Goal: Task Accomplishment & Management: Manage account settings

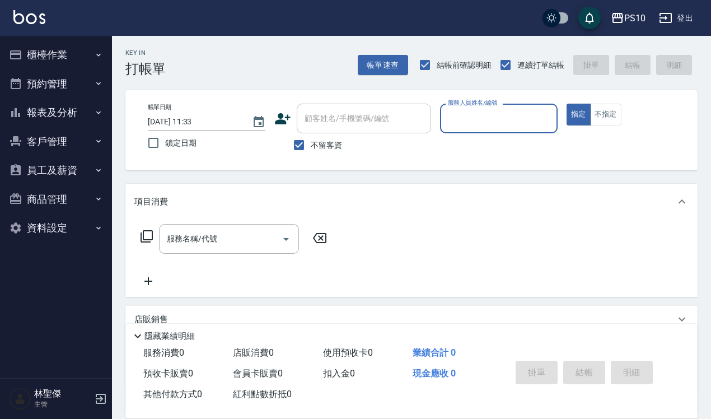
click at [98, 397] on icon "button" at bounding box center [100, 398] width 13 height 13
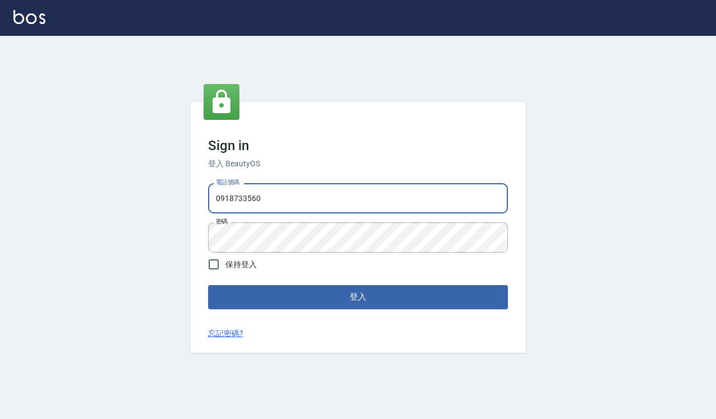
click at [325, 203] on input "0918733560" at bounding box center [358, 198] width 300 height 30
type input "0935291753"
click at [311, 312] on div "Sign in 登入 BeautyOS 電話號碼 0935291753 電話號碼 密碼 密碼 保持登入 登入 忘記密碼?" at bounding box center [358, 227] width 336 height 250
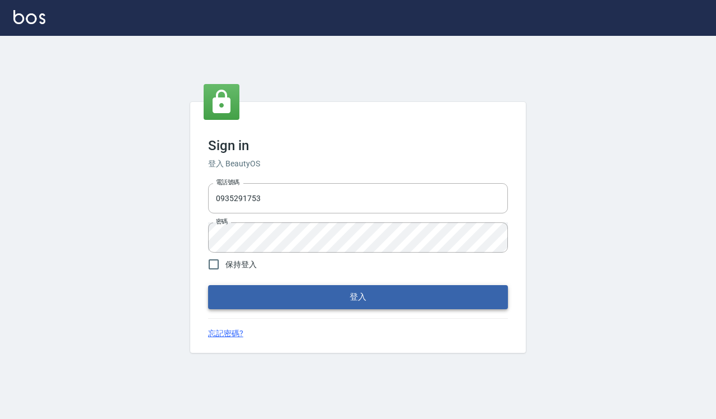
click at [311, 306] on button "登入" at bounding box center [358, 297] width 300 height 24
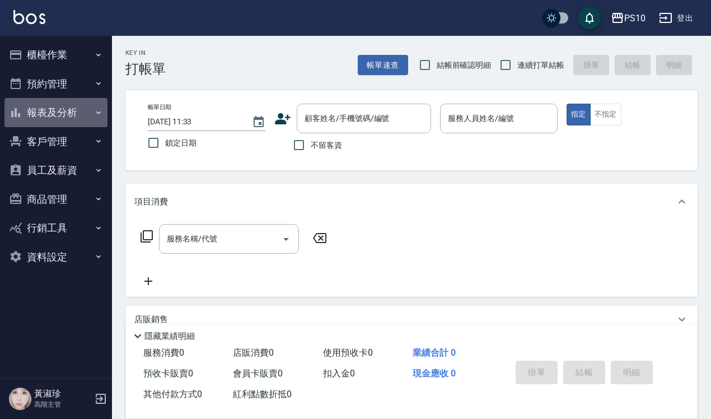
click at [45, 119] on button "報表及分析" at bounding box center [55, 112] width 103 height 29
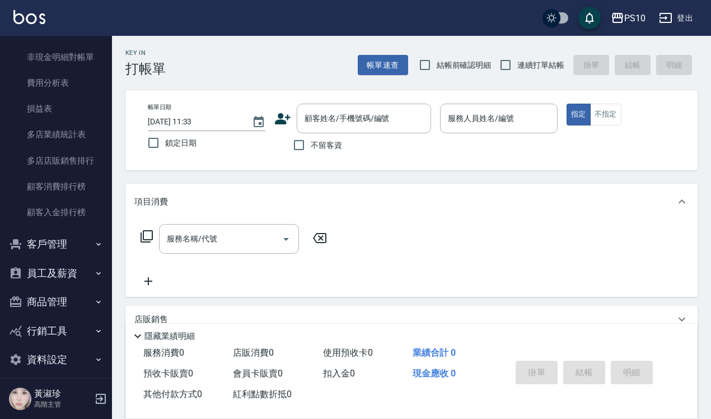
scroll to position [1028, 0]
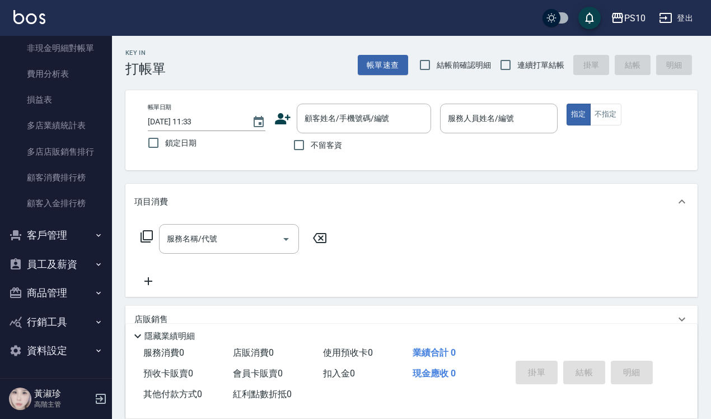
click at [71, 264] on button "員工及薪資" at bounding box center [55, 264] width 103 height 29
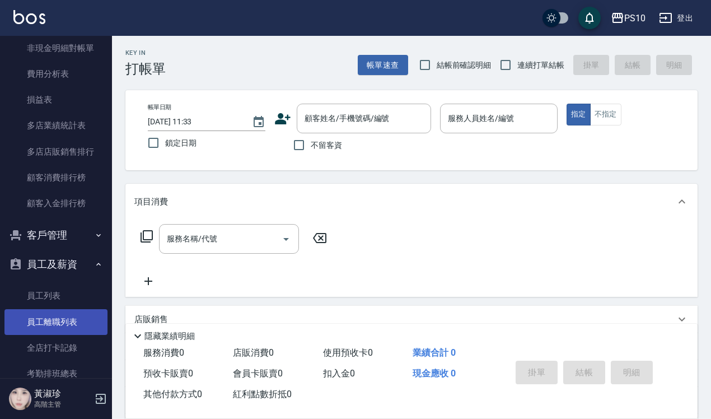
scroll to position [1168, 0]
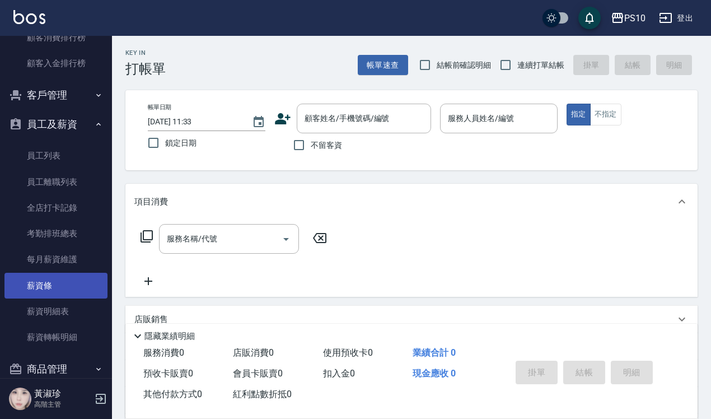
click at [57, 286] on link "薪資條" at bounding box center [55, 286] width 103 height 26
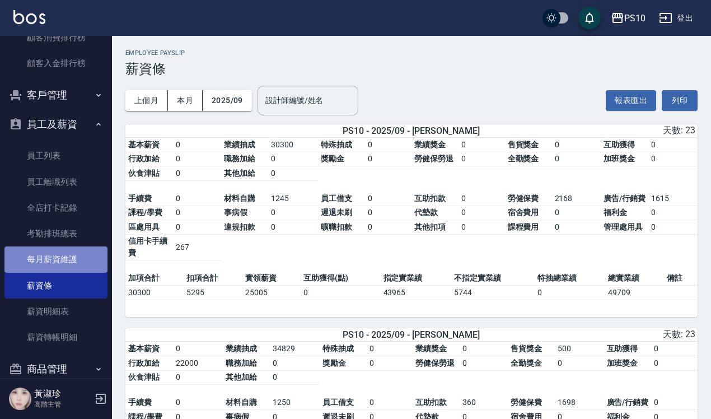
click at [76, 266] on link "每月薪資維護" at bounding box center [55, 259] width 103 height 26
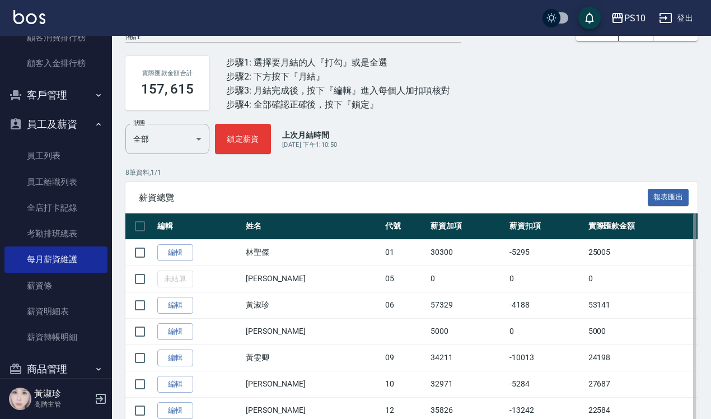
scroll to position [125, 0]
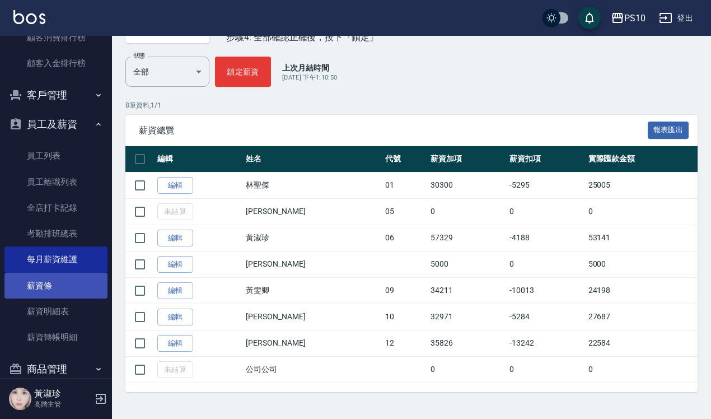
click at [57, 280] on link "薪資條" at bounding box center [55, 286] width 103 height 26
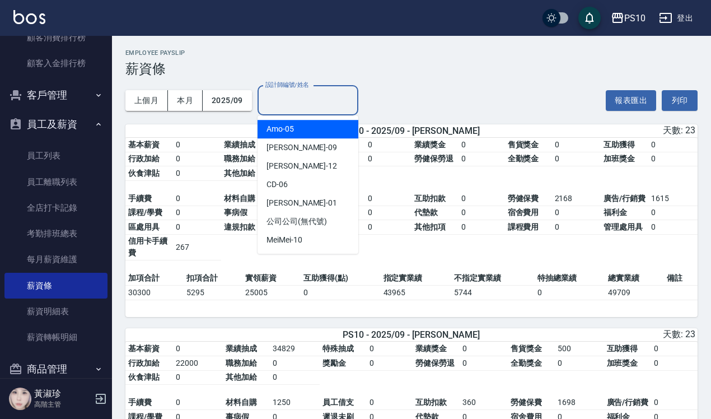
click at [347, 104] on input "設計師編號/姓名" at bounding box center [307, 101] width 91 height 20
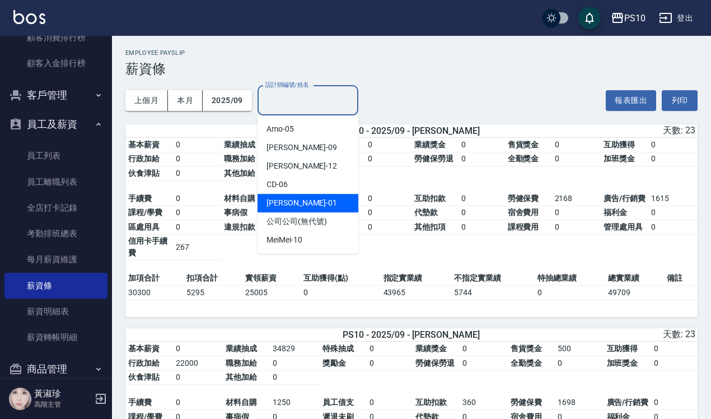
click at [289, 201] on div "John -01" at bounding box center [307, 203] width 101 height 18
type input "John-01"
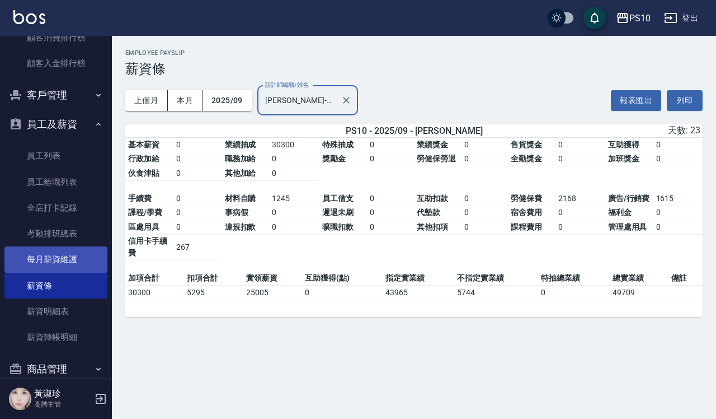
click at [46, 257] on link "每月薪資維護" at bounding box center [55, 259] width 103 height 26
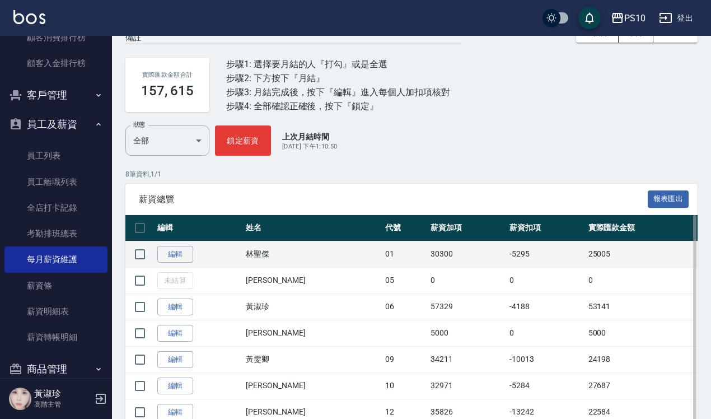
scroll to position [125, 0]
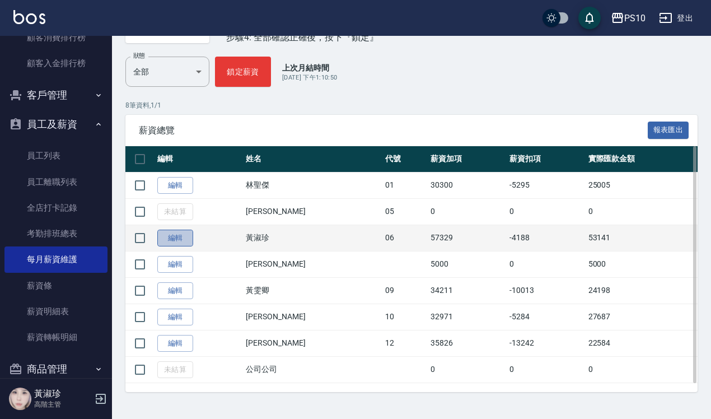
click at [187, 238] on link "編輯" at bounding box center [175, 237] width 36 height 17
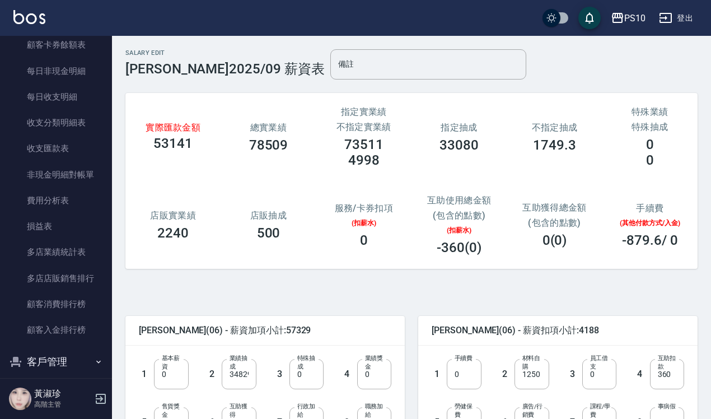
scroll to position [888, 0]
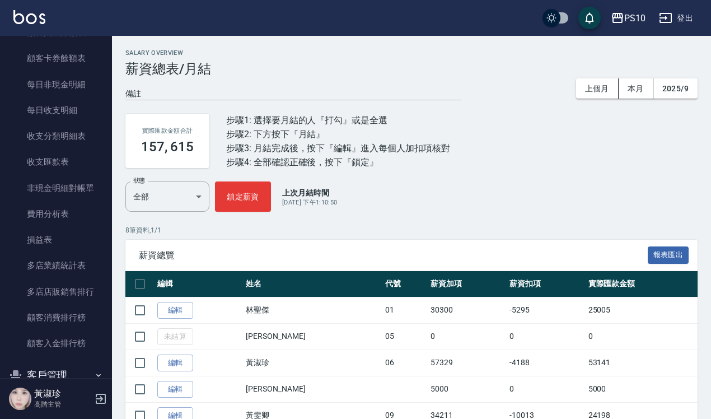
scroll to position [125, 0]
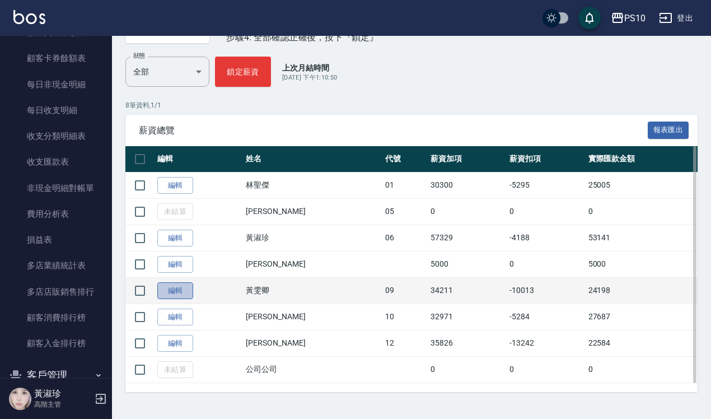
click at [172, 295] on link "編輯" at bounding box center [175, 290] width 36 height 17
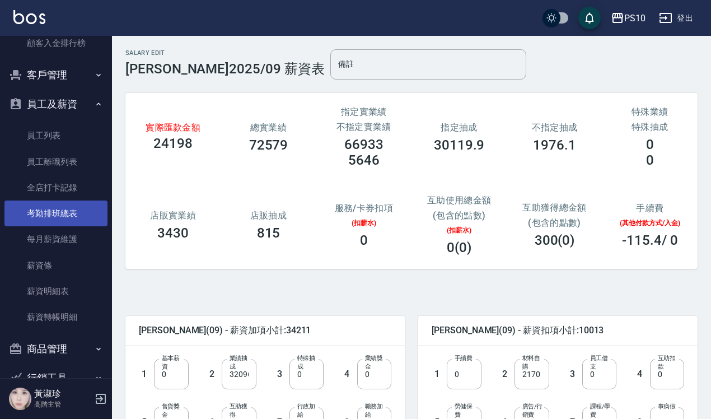
scroll to position [1189, 0]
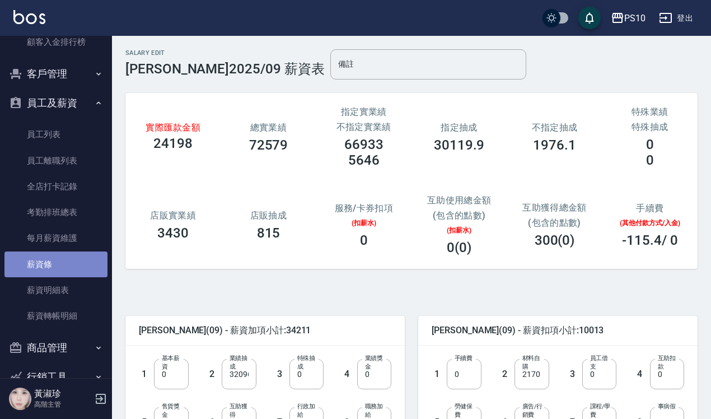
click at [64, 267] on link "薪資條" at bounding box center [55, 264] width 103 height 26
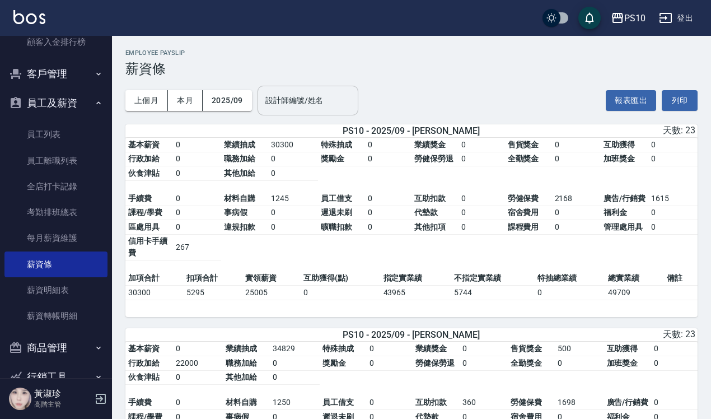
click at [322, 102] on input "設計師編號/姓名" at bounding box center [307, 101] width 91 height 20
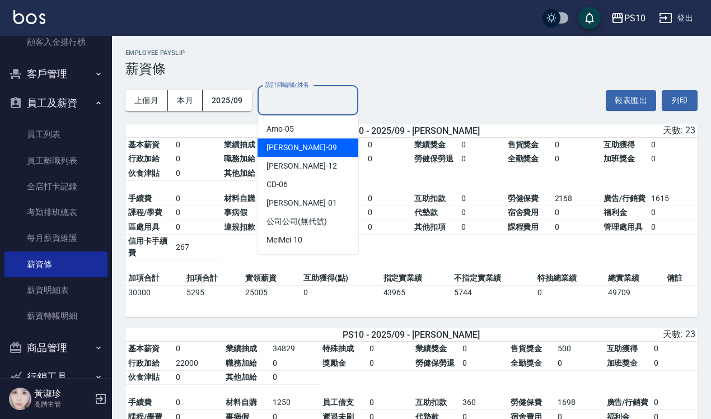
click at [297, 149] on div "Lisa -09" at bounding box center [307, 147] width 101 height 18
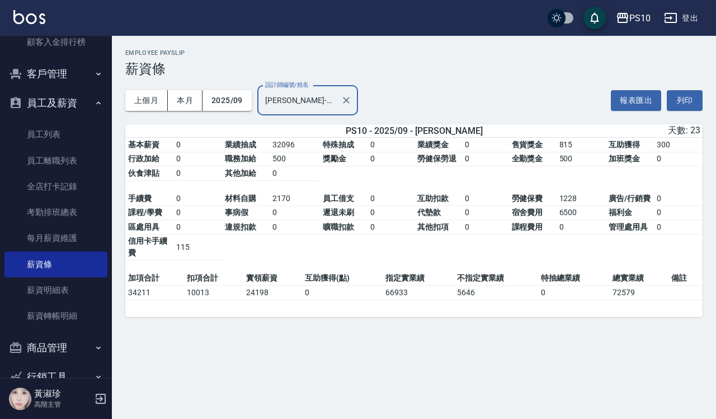
click at [298, 110] on div "Lisa-09 設計師編號/姓名" at bounding box center [307, 101] width 101 height 30
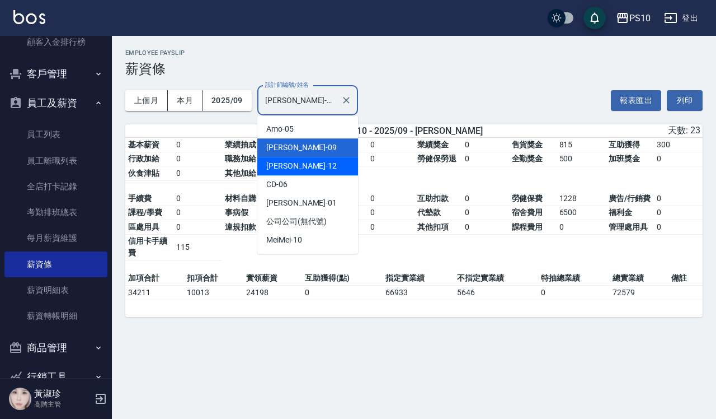
click at [300, 163] on div "Anne -12" at bounding box center [307, 166] width 101 height 18
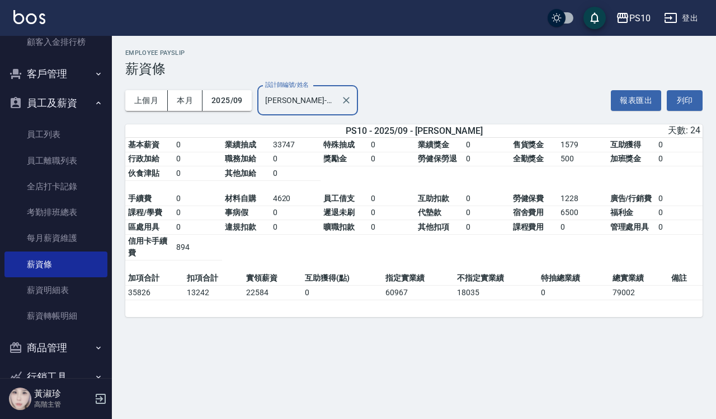
click at [312, 94] on input "Anne-12" at bounding box center [299, 101] width 74 height 20
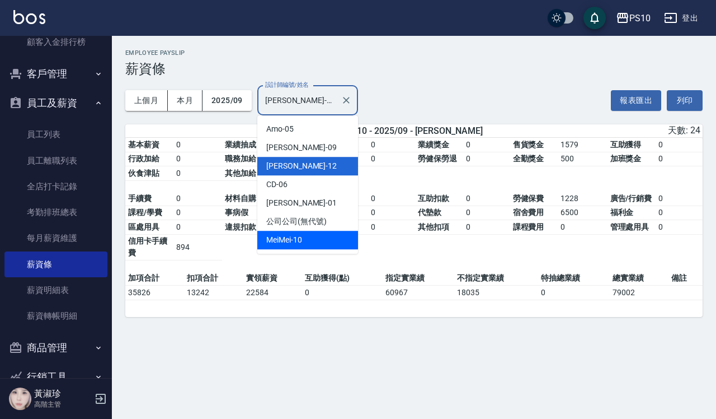
click at [290, 238] on span "MeiMei" at bounding box center [278, 240] width 25 height 12
type input "MeiMei-10"
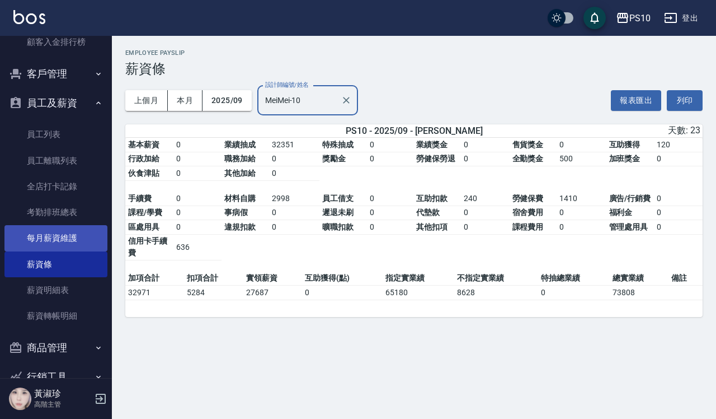
click at [69, 239] on link "每月薪資維護" at bounding box center [55, 238] width 103 height 26
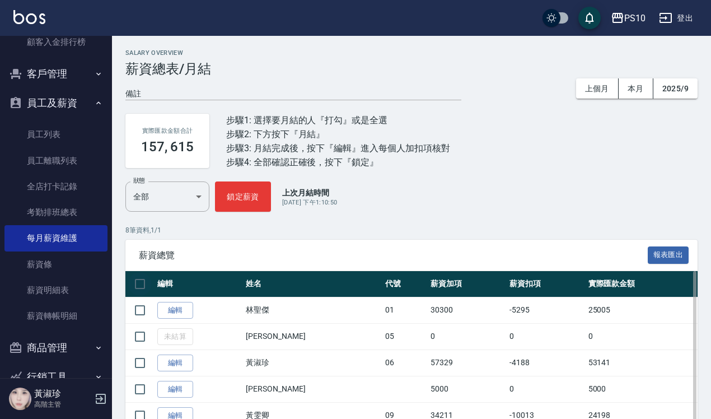
scroll to position [125, 0]
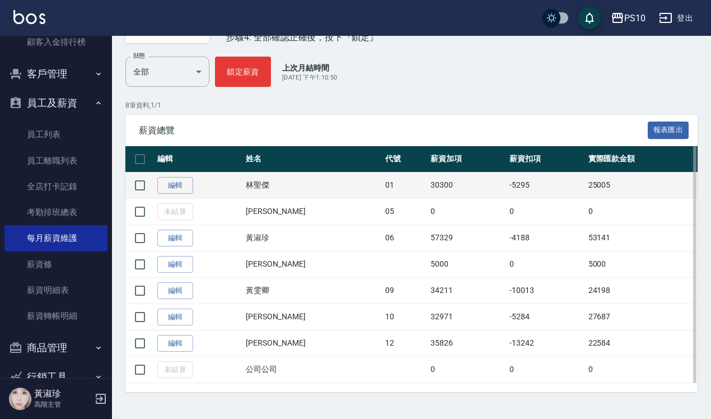
click at [193, 187] on td "編輯" at bounding box center [198, 185] width 88 height 26
click at [171, 182] on link "編輯" at bounding box center [175, 185] width 36 height 17
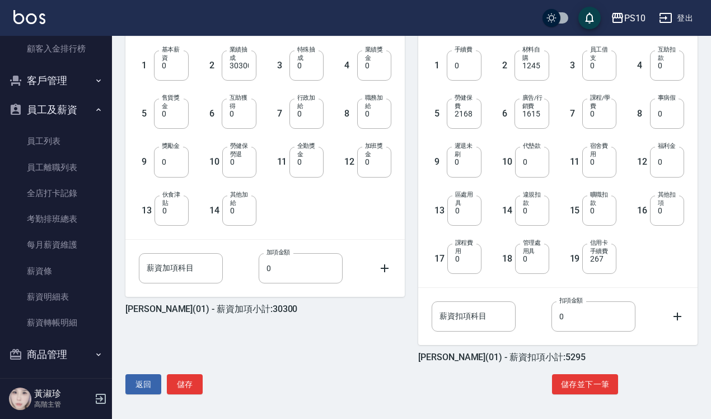
scroll to position [1189, 0]
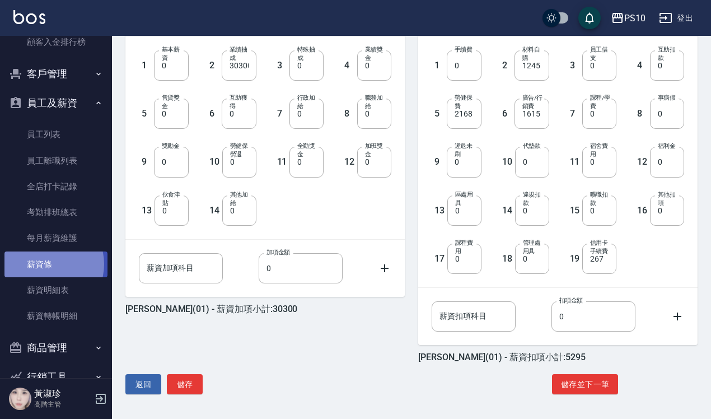
click at [45, 264] on link "薪資條" at bounding box center [55, 264] width 103 height 26
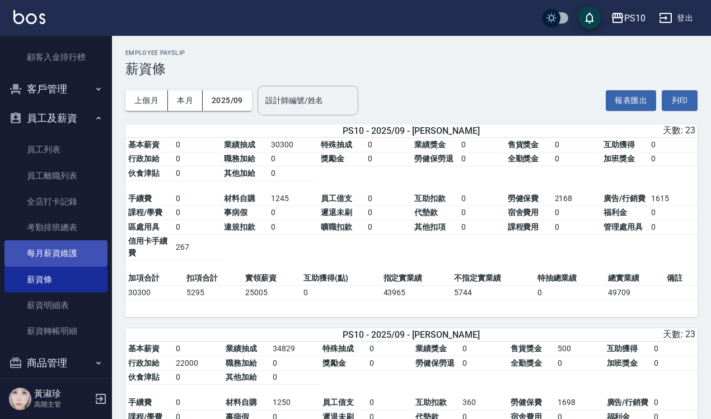
click at [49, 255] on link "每月薪資維護" at bounding box center [55, 253] width 103 height 26
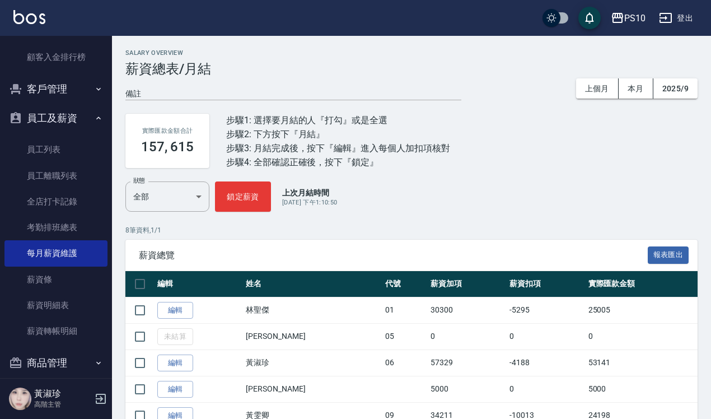
click at [41, 400] on p "高階主管" at bounding box center [62, 404] width 57 height 10
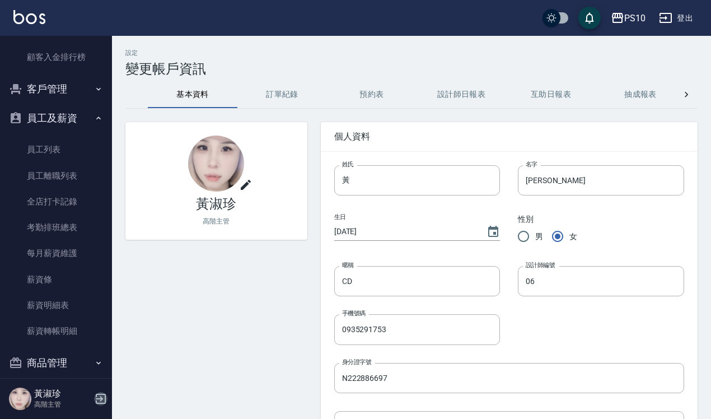
click at [96, 397] on icon "button" at bounding box center [100, 398] width 13 height 13
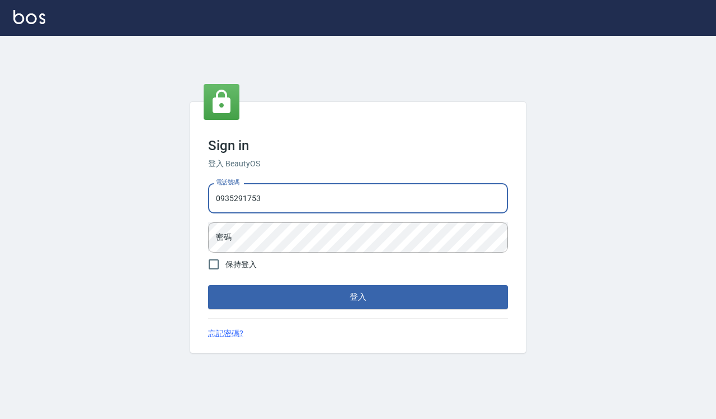
click at [341, 201] on input "0935291753" at bounding box center [358, 198] width 300 height 30
click at [328, 199] on input "0935291753" at bounding box center [358, 198] width 300 height 30
type input "0918733560"
click at [347, 292] on button "登入" at bounding box center [358, 297] width 300 height 24
